Goal: Complete application form

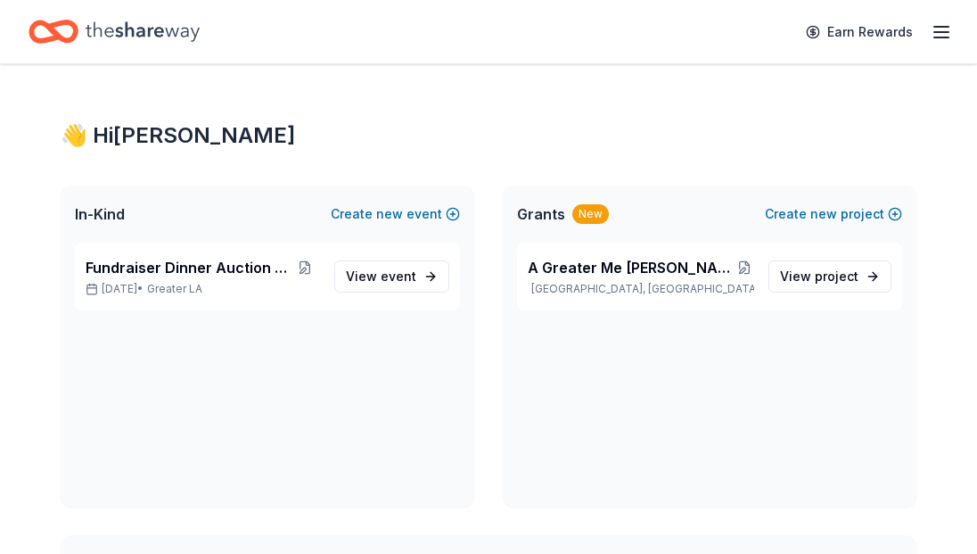
click at [943, 22] on icon "button" at bounding box center [941, 31] width 21 height 21
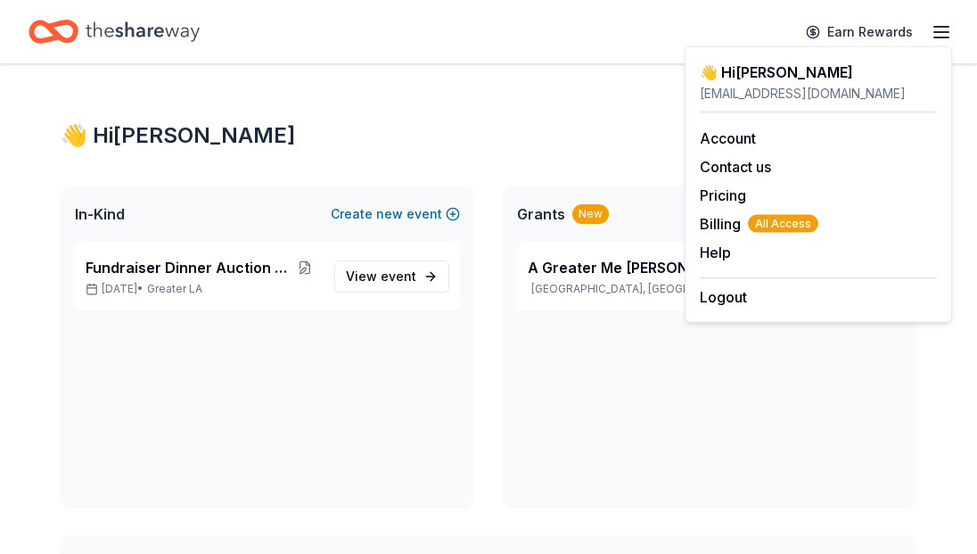
click at [612, 187] on div "Grants New Create new project" at bounding box center [710, 213] width 414 height 57
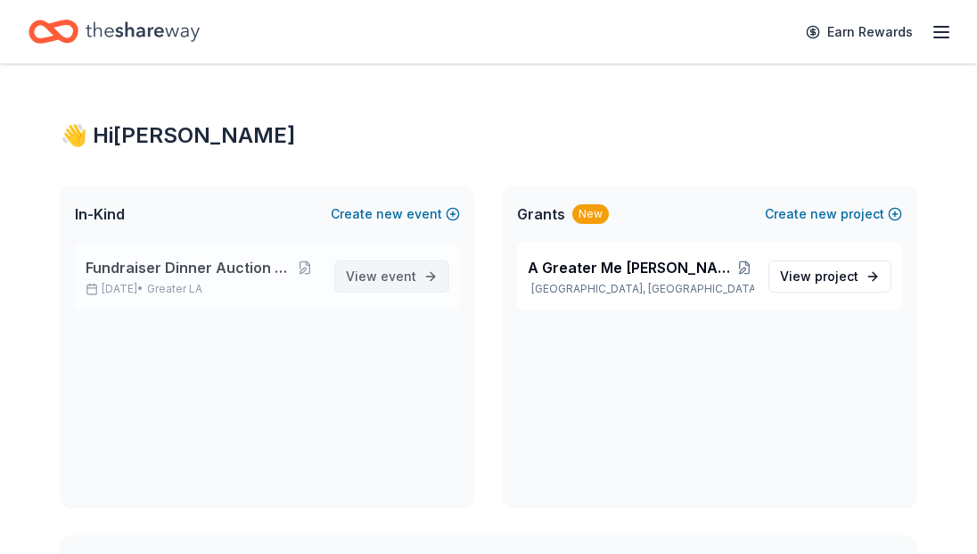
click at [379, 264] on link "View event" at bounding box center [391, 276] width 115 height 32
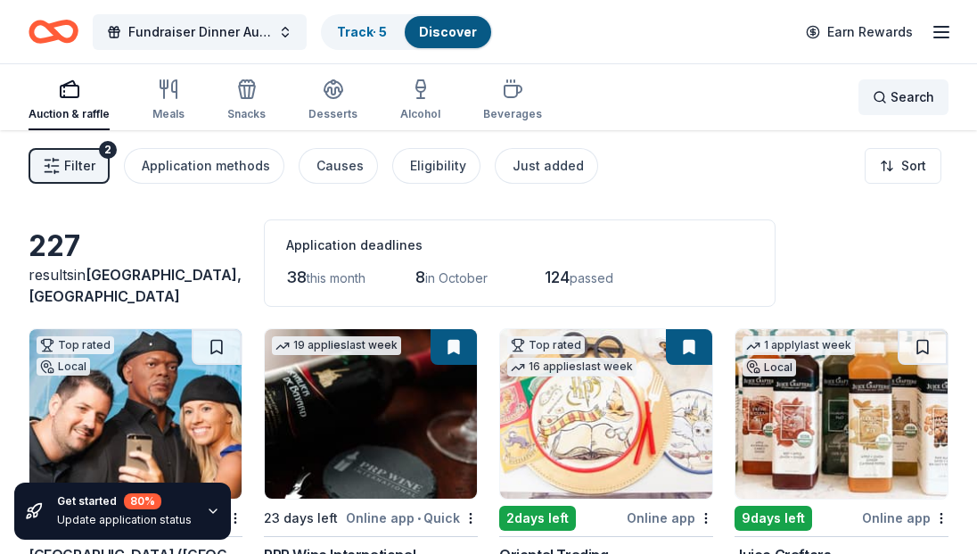
click at [887, 98] on div "Search" at bounding box center [904, 96] width 62 height 21
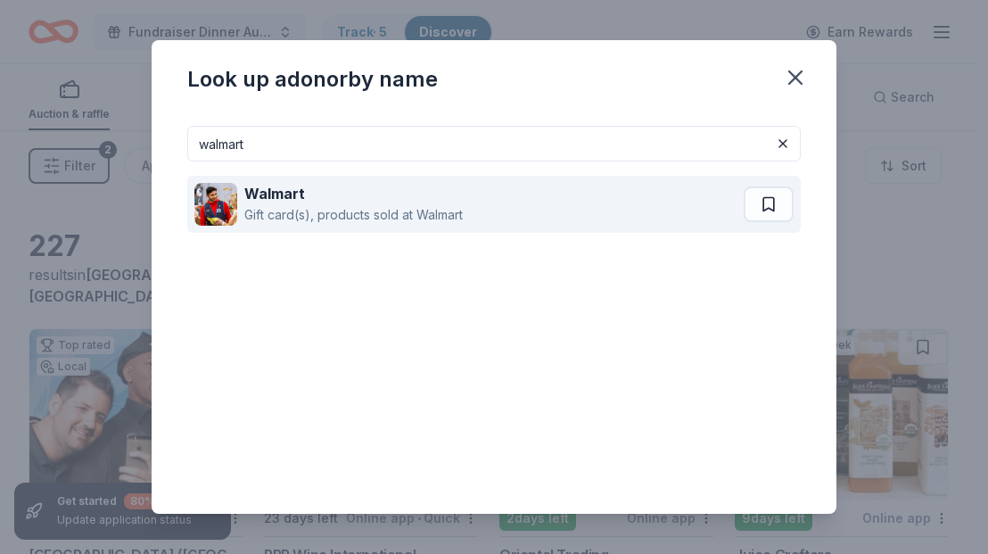
type input "walmart"
click at [339, 196] on div "Walmart" at bounding box center [353, 193] width 218 height 21
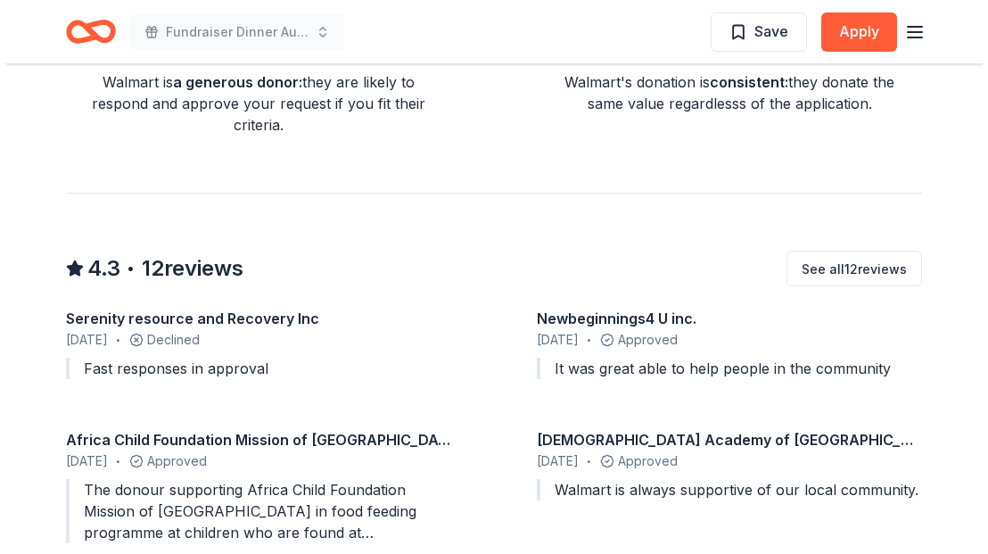
scroll to position [1386, 0]
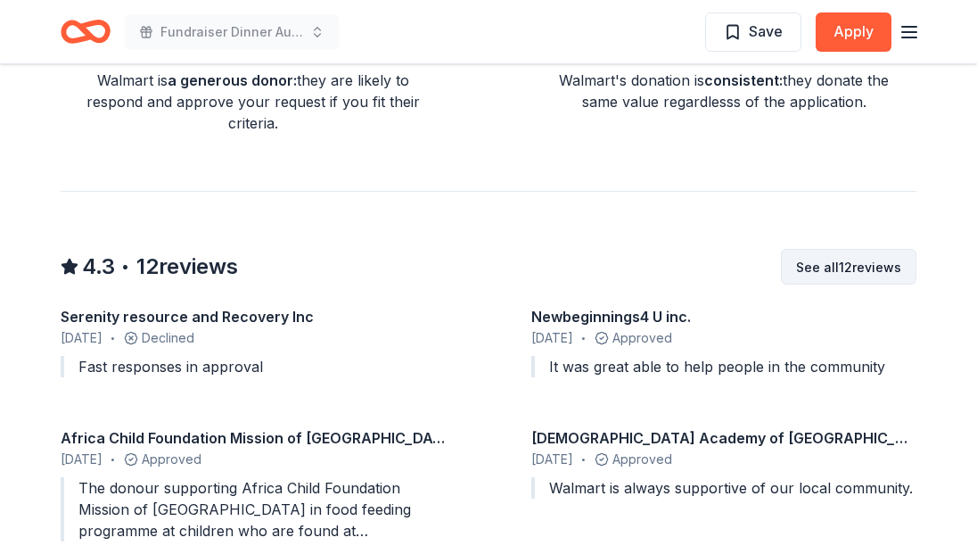
click at [855, 272] on button "See all 12 reviews" at bounding box center [849, 267] width 136 height 36
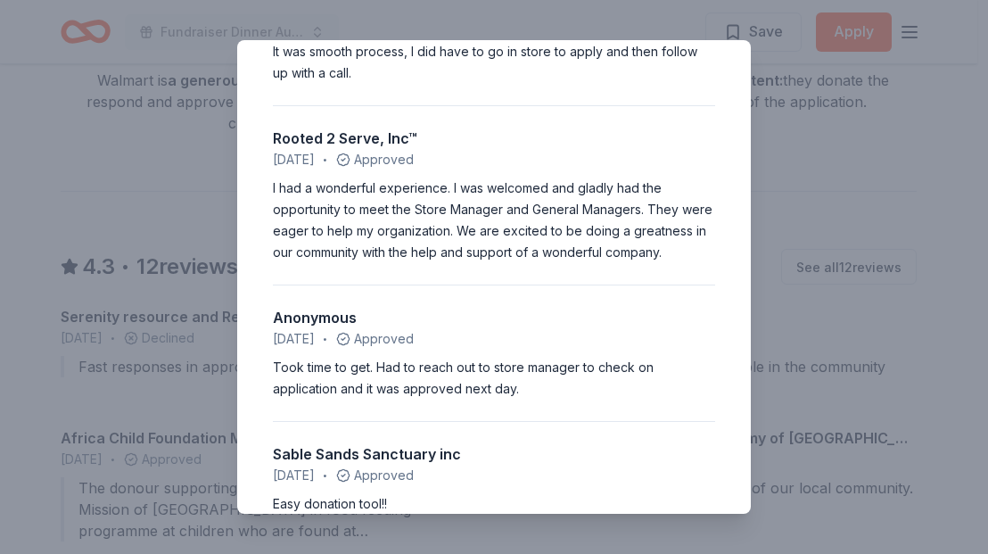
scroll to position [1289, 0]
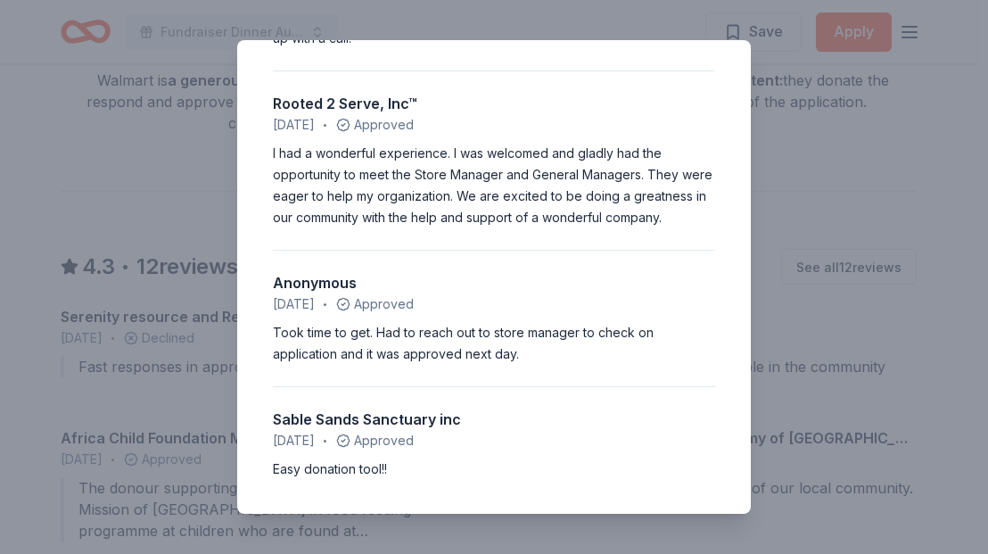
click at [809, 192] on div "4.3 • 12 reviews Serenity resource and Recovery Inc January 2024 • Declined Fas…" at bounding box center [494, 277] width 988 height 554
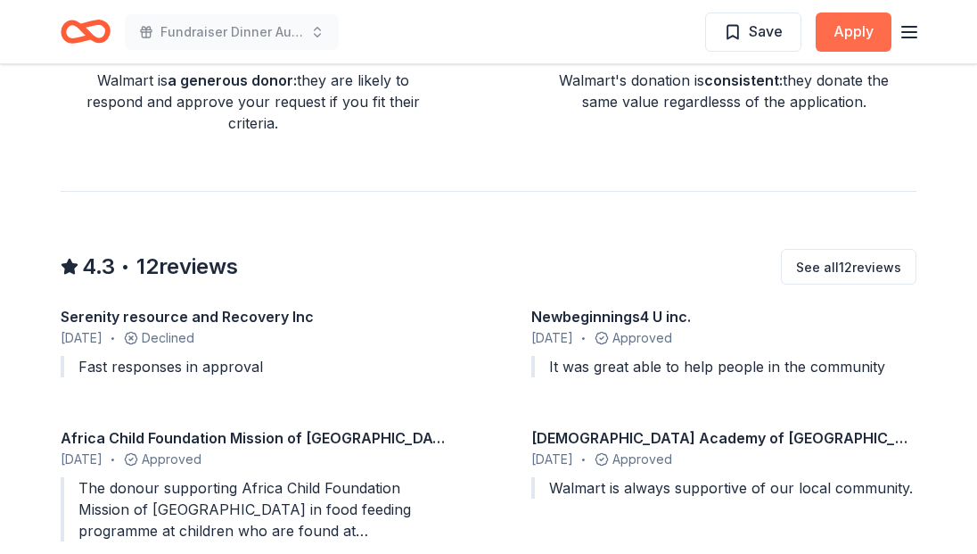
click at [846, 33] on button "Apply" at bounding box center [854, 31] width 76 height 39
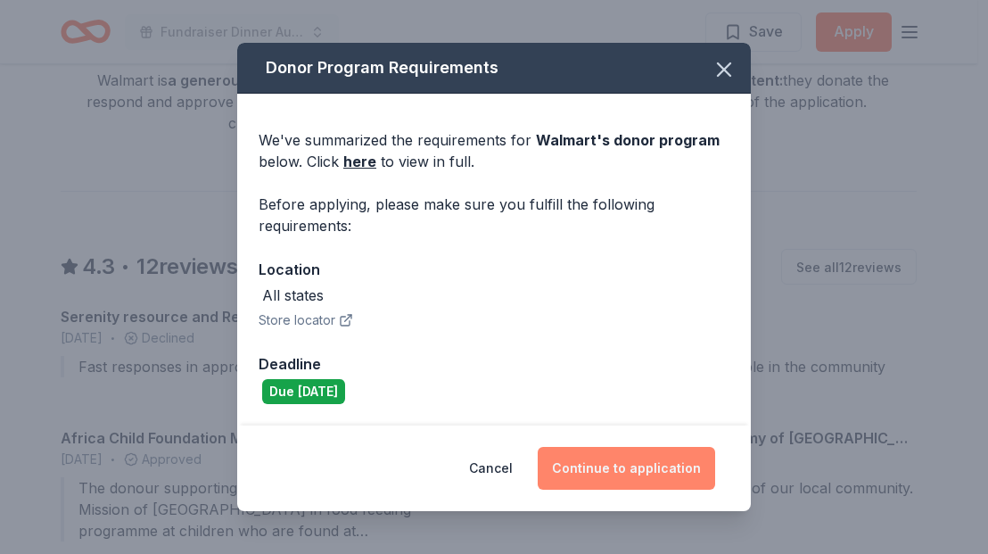
click at [610, 462] on button "Continue to application" at bounding box center [626, 468] width 177 height 43
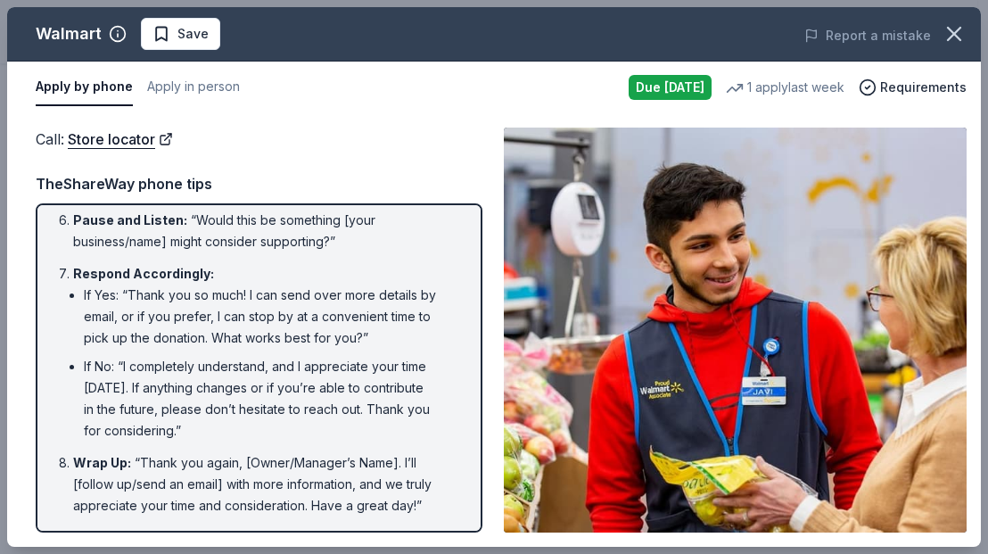
scroll to position [469, 0]
